Goal: Task Accomplishment & Management: Manage account settings

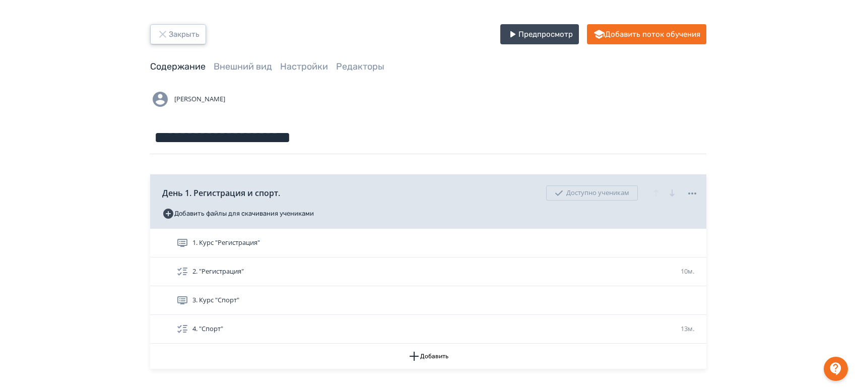
drag, startPoint x: 0, startPoint y: 0, endPoint x: 169, endPoint y: 32, distance: 172.2
click at [169, 32] on button "Закрыть" at bounding box center [178, 34] width 56 height 20
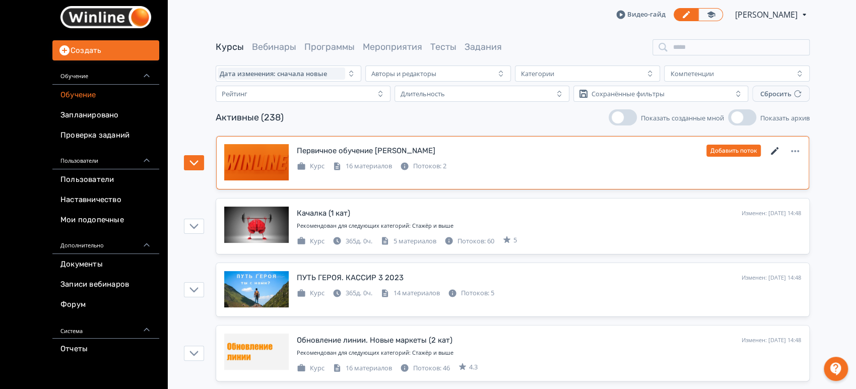
click at [776, 150] on icon at bounding box center [775, 151] width 8 height 8
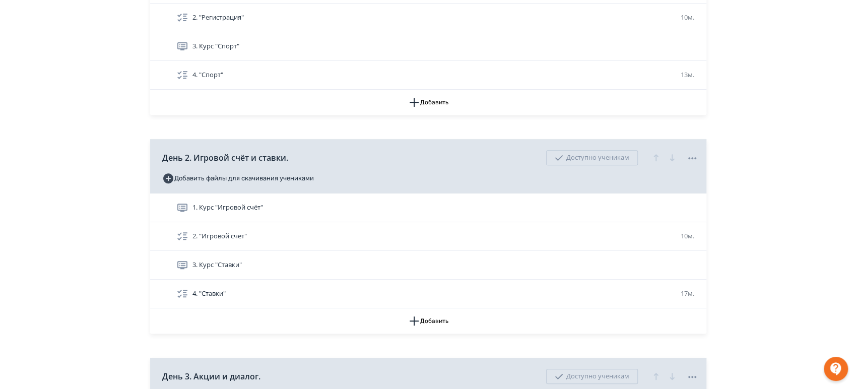
scroll to position [336, 0]
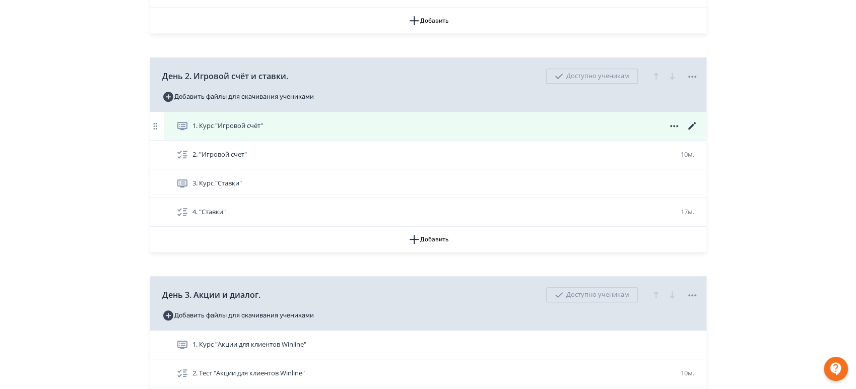
click at [687, 122] on icon at bounding box center [692, 126] width 12 height 12
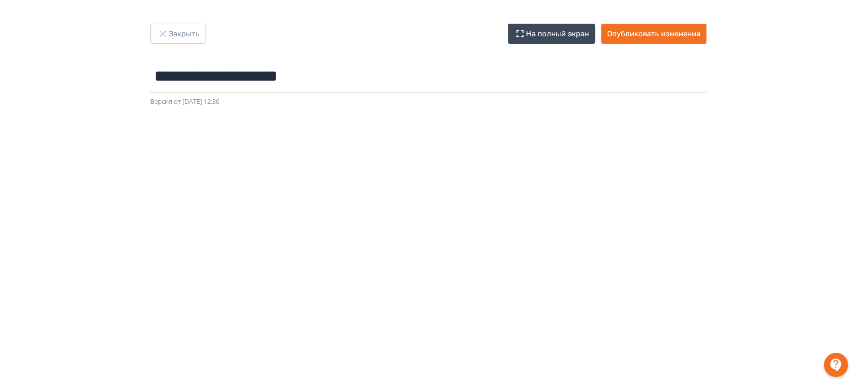
scroll to position [195, 0]
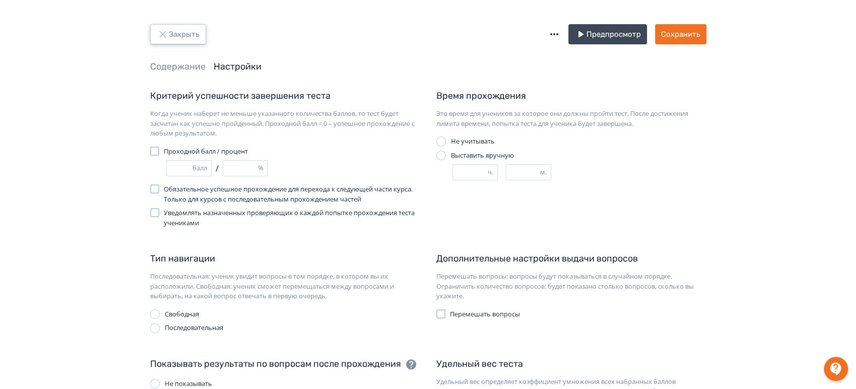
click at [162, 31] on icon "button" at bounding box center [163, 34] width 12 height 12
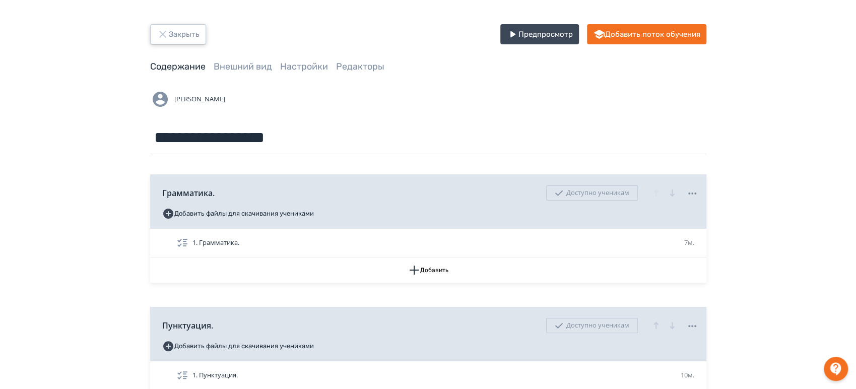
click at [164, 34] on icon "button" at bounding box center [163, 34] width 12 height 12
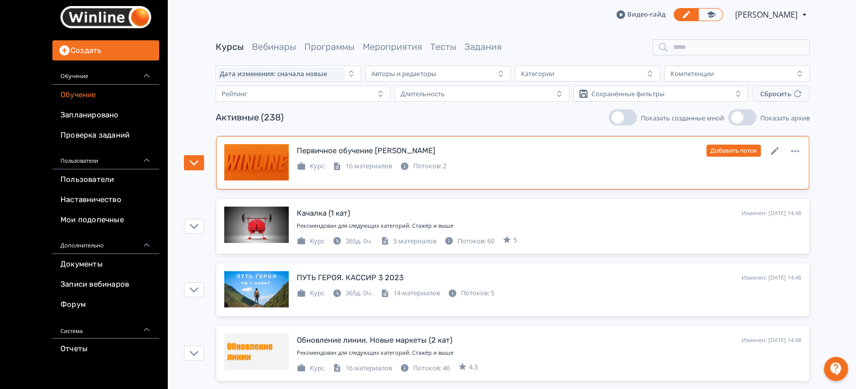
click at [521, 148] on div "Первичное обучение ПМ Изменен: [DATE] 16:55 Добавить поток" at bounding box center [549, 150] width 504 height 13
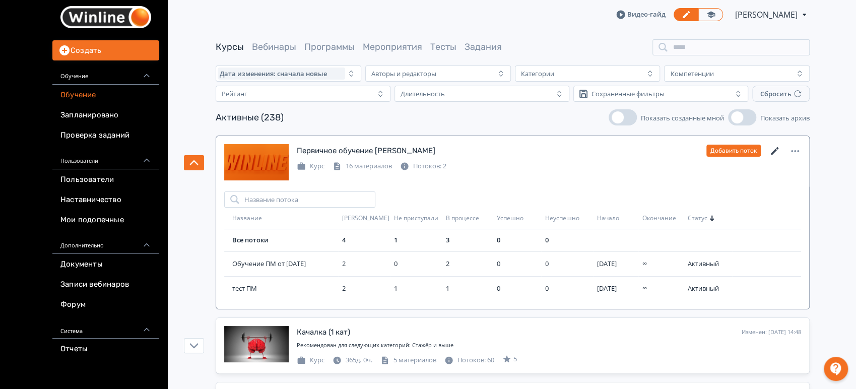
click at [774, 150] on icon at bounding box center [775, 151] width 8 height 8
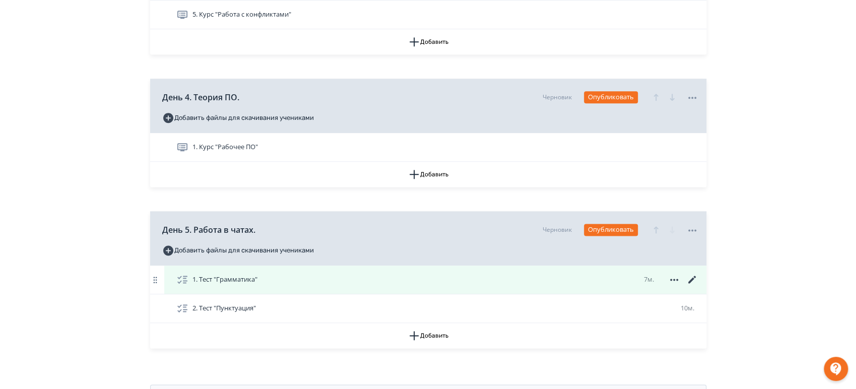
scroll to position [823, 0]
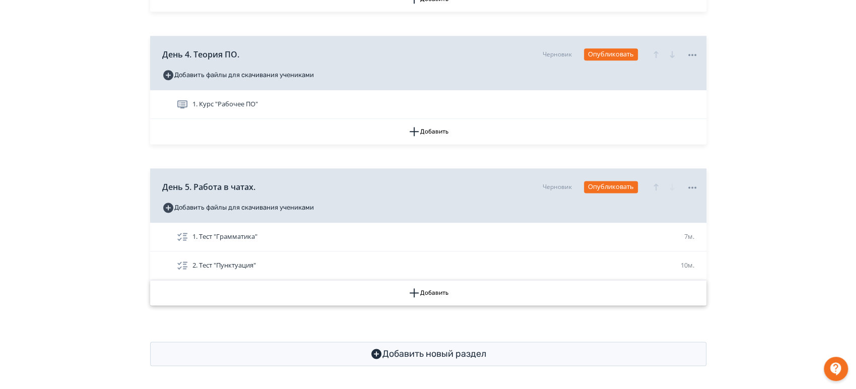
click at [436, 293] on button "Добавить" at bounding box center [428, 292] width 556 height 25
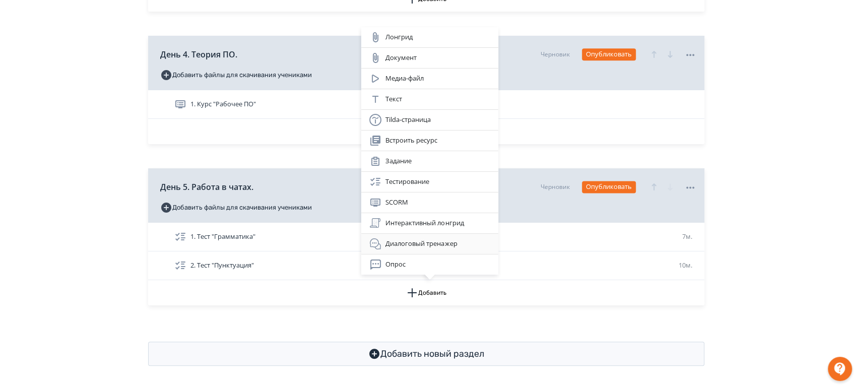
click at [436, 240] on div "Диалоговый тренажер" at bounding box center [429, 244] width 121 height 12
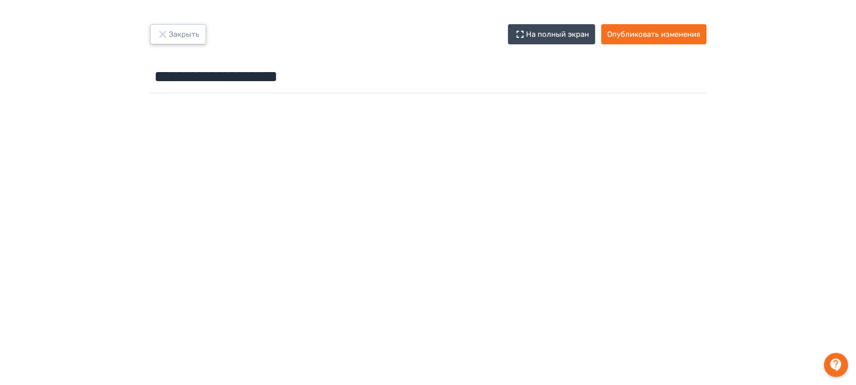
click at [159, 27] on button "Закрыть" at bounding box center [178, 34] width 56 height 20
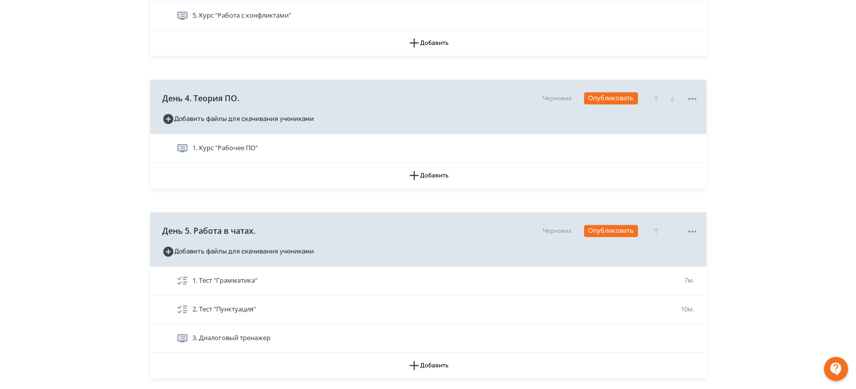
scroll to position [852, 0]
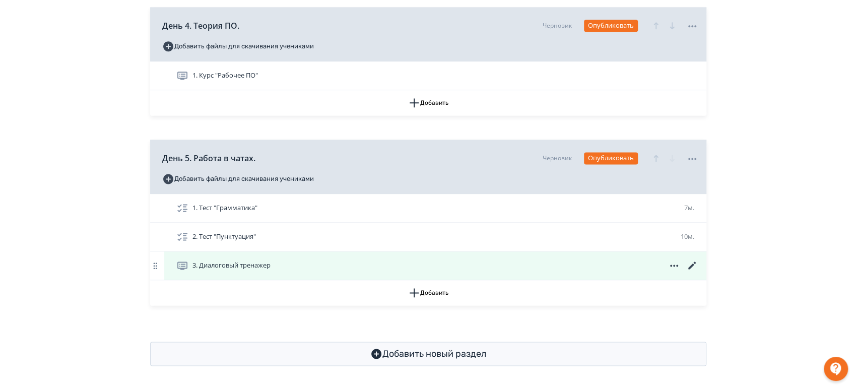
click at [253, 265] on span "3. Диалоговый тренажер" at bounding box center [231, 265] width 78 height 10
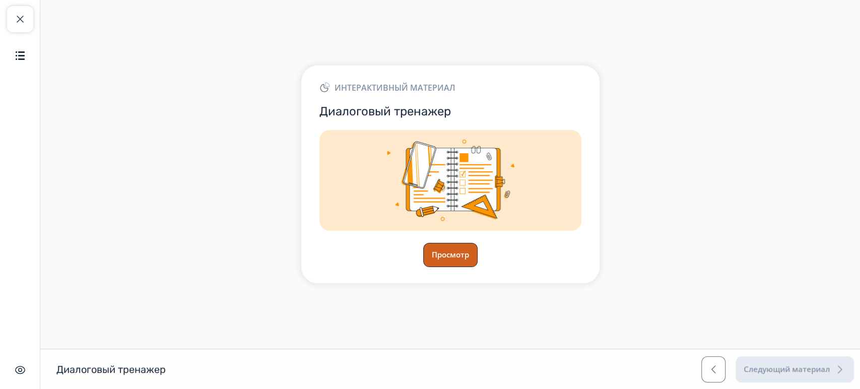
click at [444, 257] on button "Просмотр" at bounding box center [450, 255] width 54 height 24
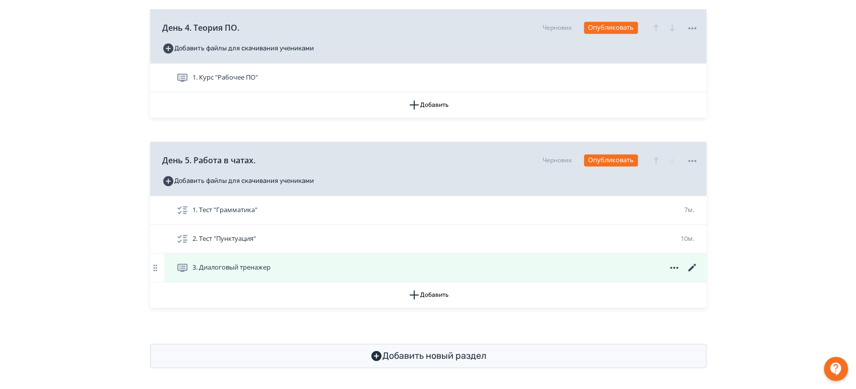
scroll to position [852, 0]
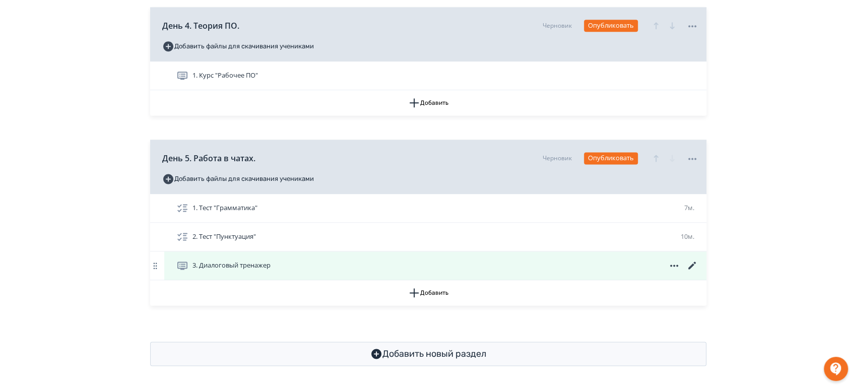
click at [693, 267] on icon at bounding box center [692, 265] width 12 height 12
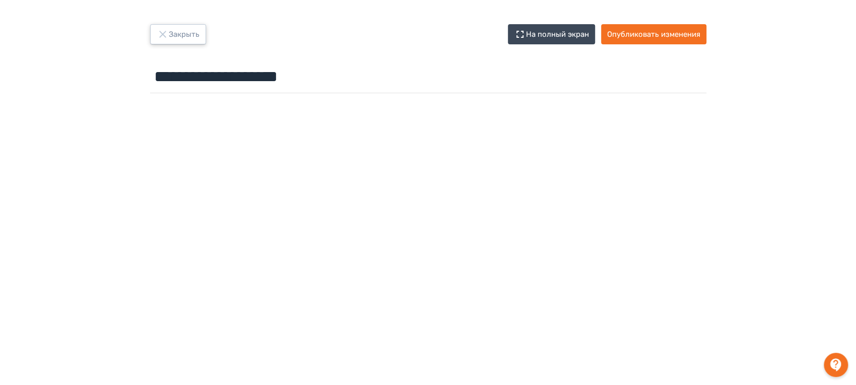
click at [165, 34] on icon "button" at bounding box center [163, 34] width 12 height 12
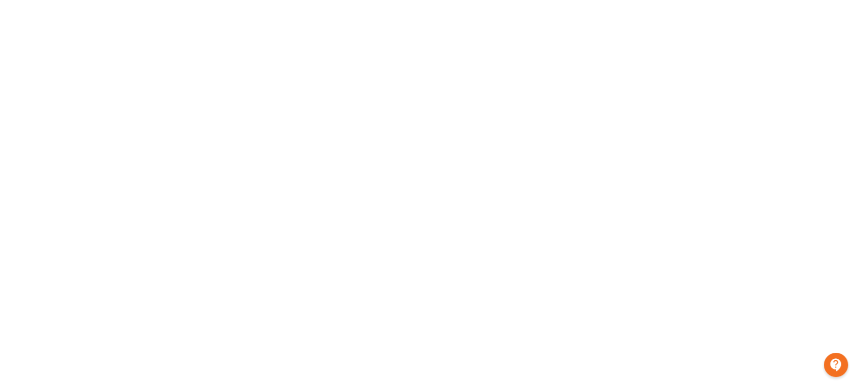
scroll to position [195, 0]
